Goal: Information Seeking & Learning: Learn about a topic

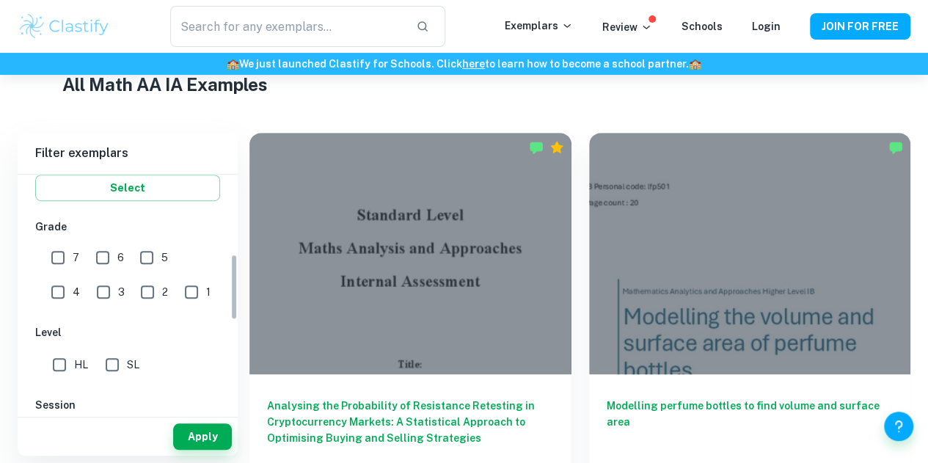
scroll to position [284, 0]
click at [63, 369] on input "HL" at bounding box center [59, 363] width 29 height 29
checkbox input "true"
click at [189, 425] on button "Apply" at bounding box center [202, 436] width 59 height 26
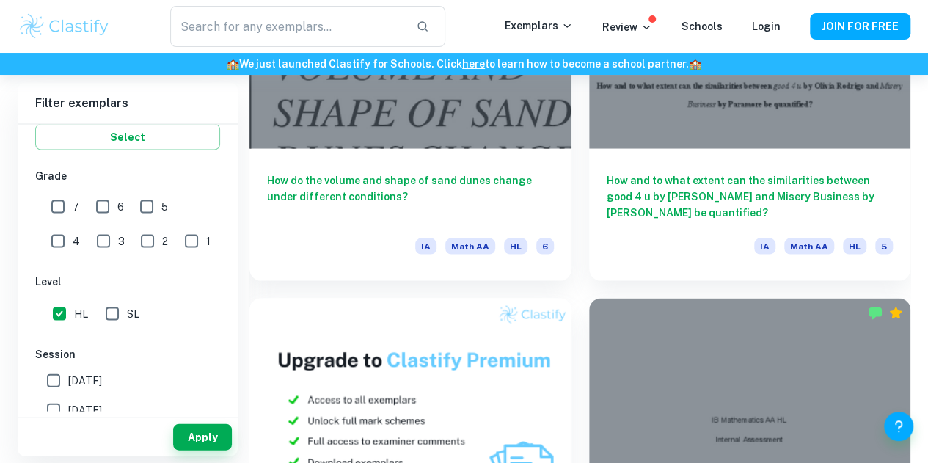
scroll to position [1372, 0]
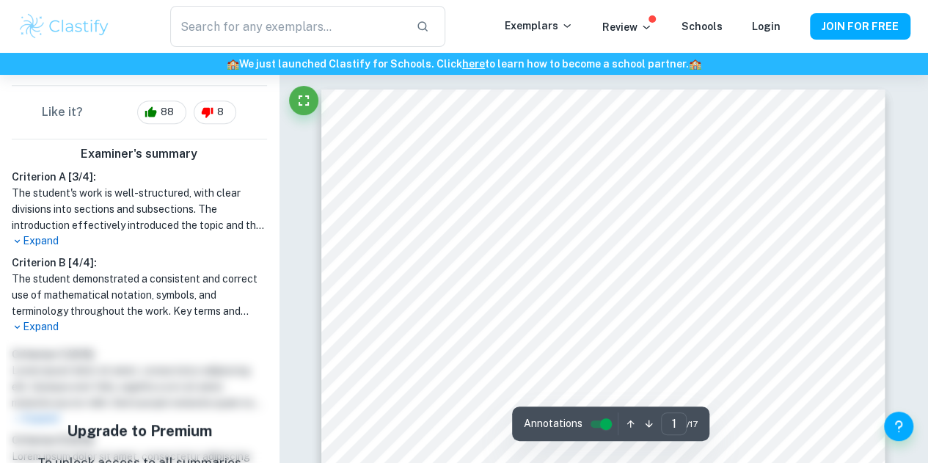
scroll to position [345, 0]
click at [36, 250] on div "Criterion A [ 3 / 4 ]: The student's work is well-structured, with clear divisi…" at bounding box center [139, 252] width 267 height 166
click at [36, 249] on div "Criterion A [ 3 / 4 ]: The student's work is well-structured, with clear divisi…" at bounding box center [139, 252] width 267 height 166
click at [38, 247] on p "Expand" at bounding box center [139, 241] width 255 height 15
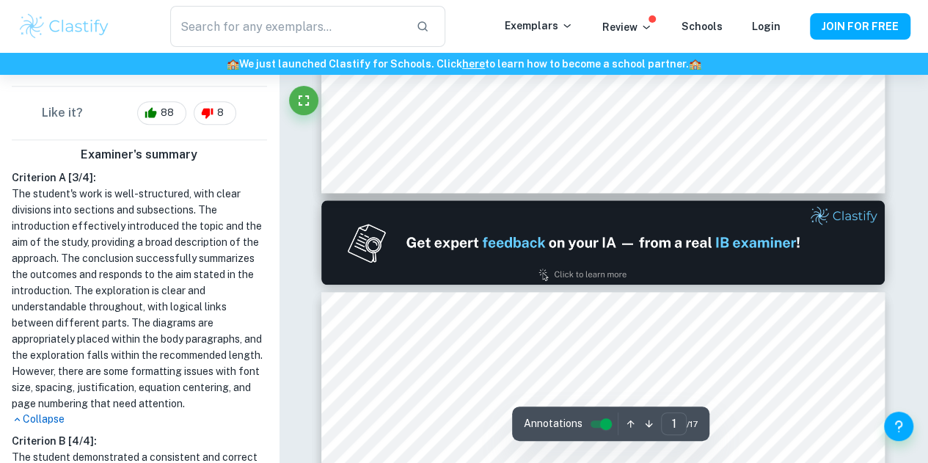
scroll to position [0, 0]
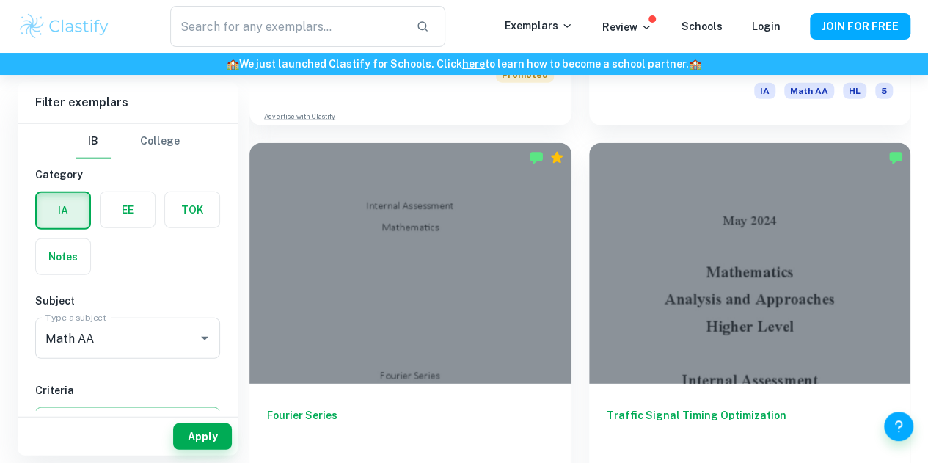
scroll to position [1916, 0]
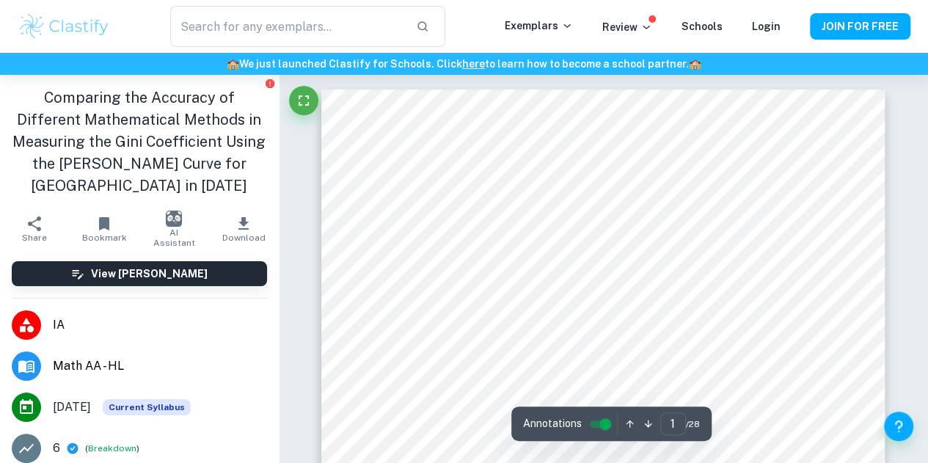
scroll to position [305, 0]
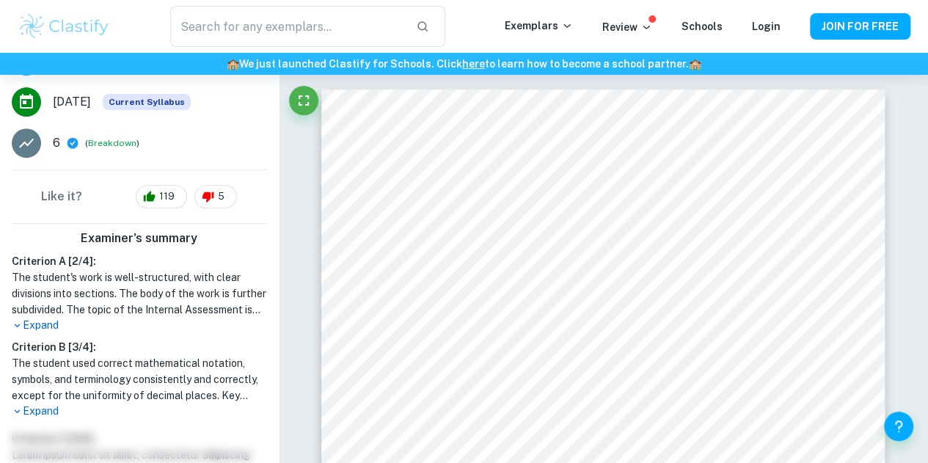
click at [45, 321] on p "Expand" at bounding box center [139, 325] width 255 height 15
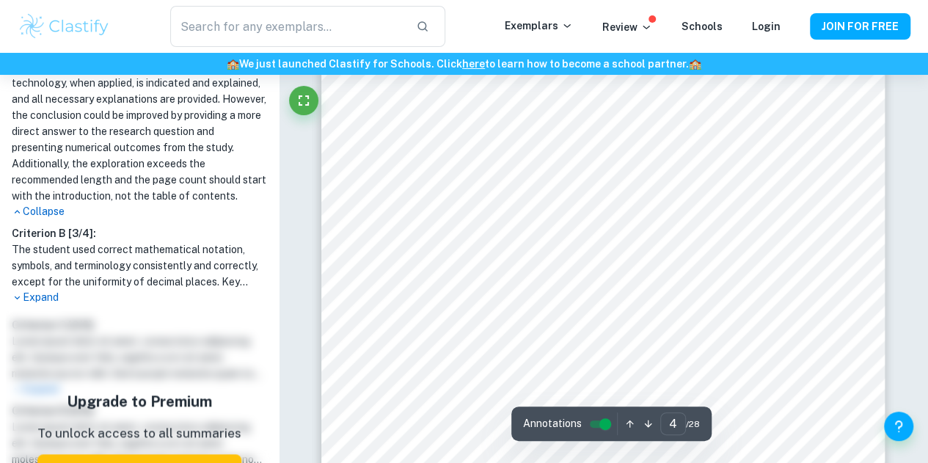
scroll to position [2668, 0]
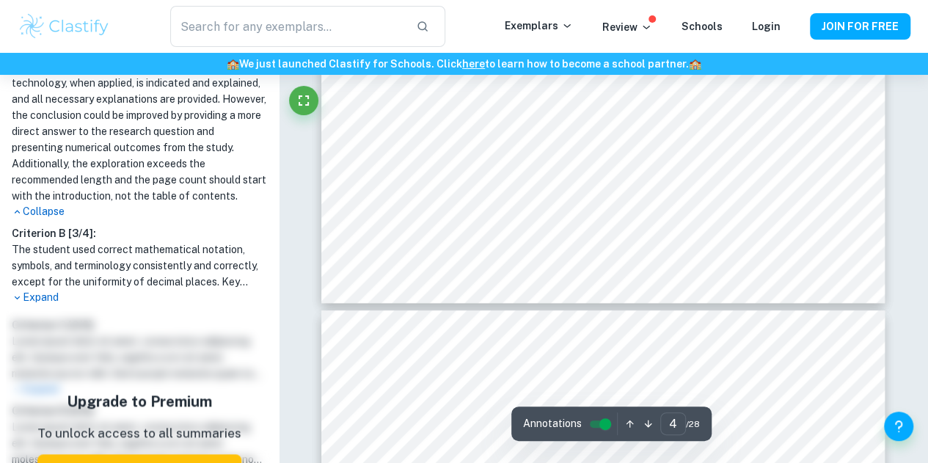
type input "5"
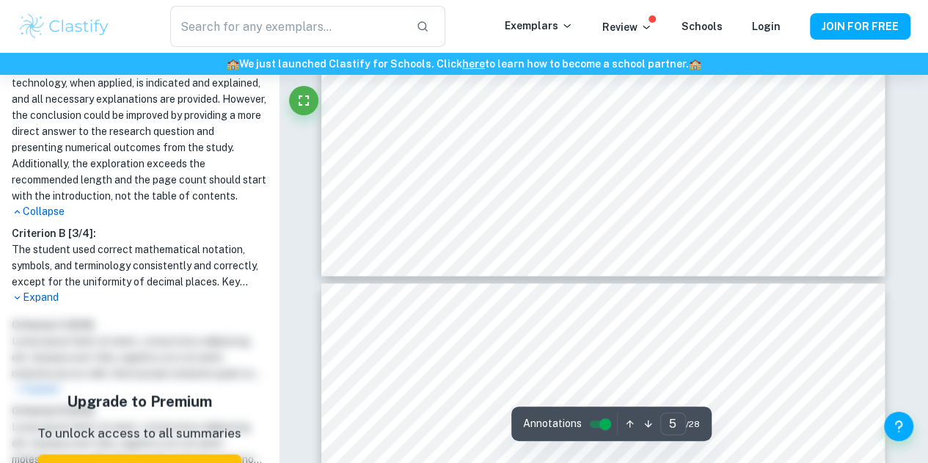
scroll to position [3674, 0]
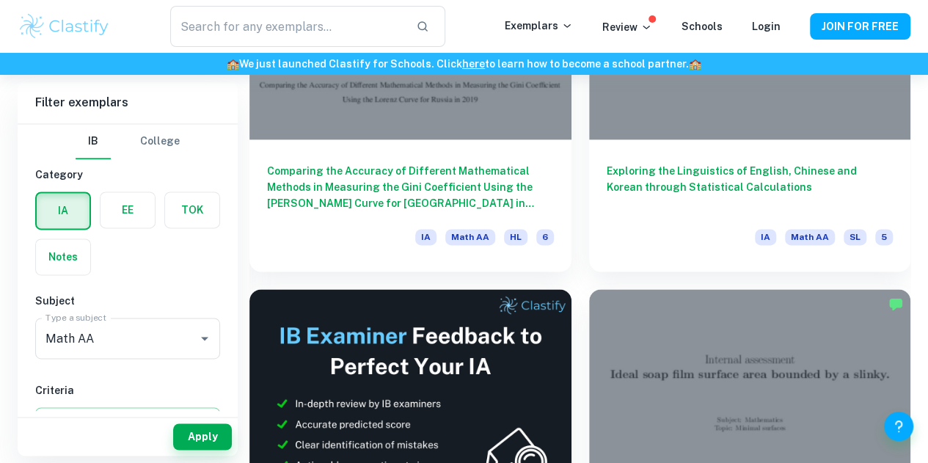
scroll to position [3722, 0]
